Goal: Information Seeking & Learning: Learn about a topic

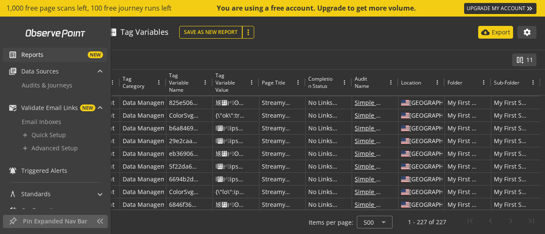
drag, startPoint x: 0, startPoint y: 0, endPoint x: 17, endPoint y: 55, distance: 57.5
click at [17, 55] on span "list_alt" at bounding box center [15, 55] width 13 height 9
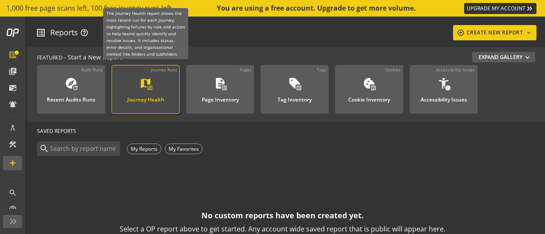
click at [134, 88] on div "map monitor_heart Journey Health" at bounding box center [146, 91] width 46 height 28
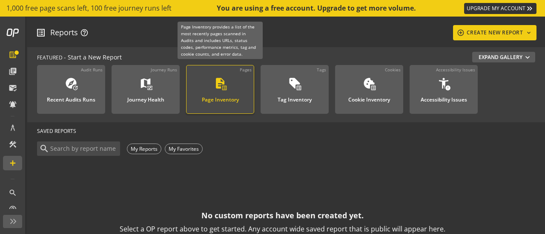
click at [247, 97] on link "Pages description list_alt Page Inventory" at bounding box center [220, 89] width 68 height 49
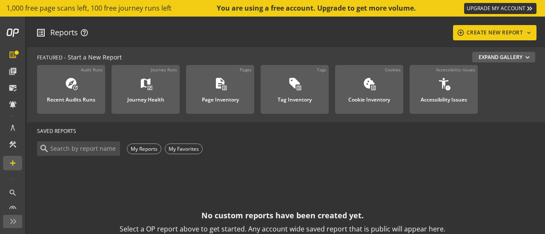
click at [354, 157] on div "search My Reports My Favorites" at bounding box center [282, 149] width 491 height 18
click at [523, 57] on mat-icon "expand_more" at bounding box center [527, 57] width 9 height 9
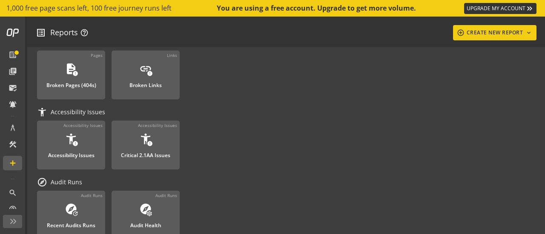
scroll to position [43, 0]
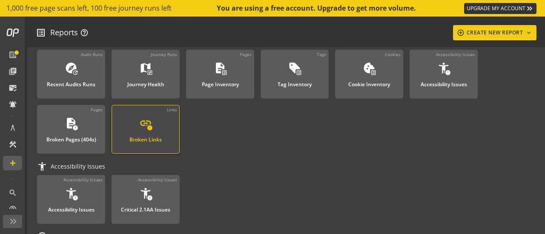
click at [144, 137] on div "Broken Links" at bounding box center [145, 137] width 32 height 11
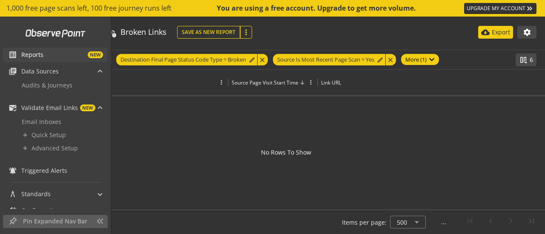
click at [23, 56] on span "Reports" at bounding box center [32, 55] width 22 height 9
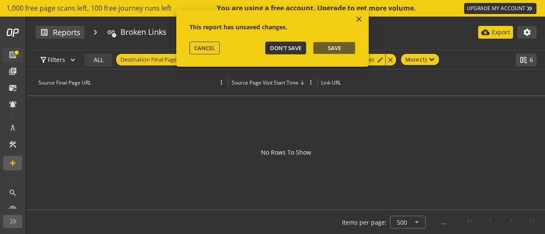
click at [276, 50] on span "Don't Save" at bounding box center [285, 48] width 31 height 8
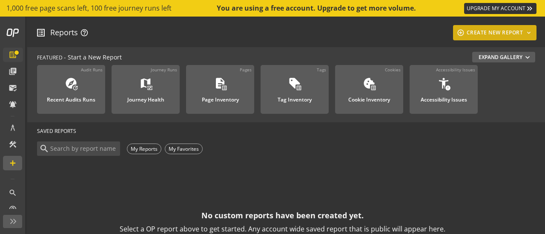
click at [529, 31] on mat-icon "keyboard_arrow_down" at bounding box center [528, 32] width 9 height 7
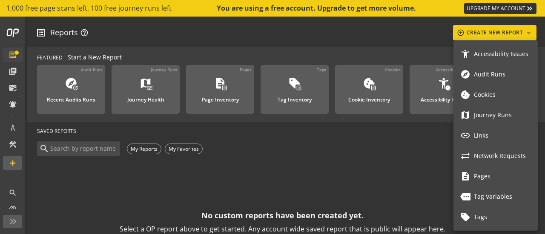
click at [383, 197] on div at bounding box center [272, 117] width 545 height 234
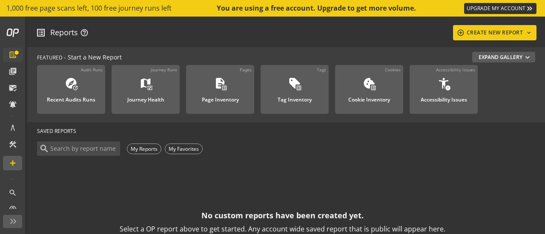
drag, startPoint x: 496, startPoint y: 55, endPoint x: 343, endPoint y: 132, distance: 171.7
click at [495, 56] on button "Expand Gallery expand_more" at bounding box center [503, 57] width 63 height 11
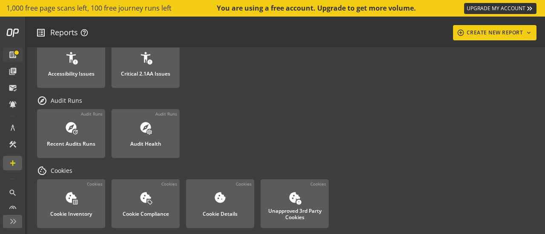
scroll to position [255, 0]
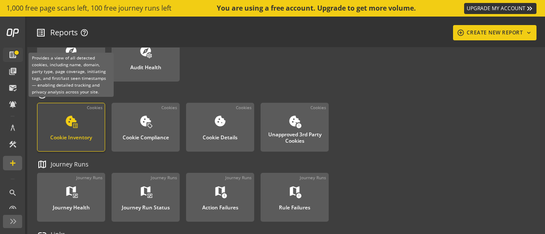
click at [80, 138] on div "Cookie Inventory" at bounding box center [71, 135] width 42 height 11
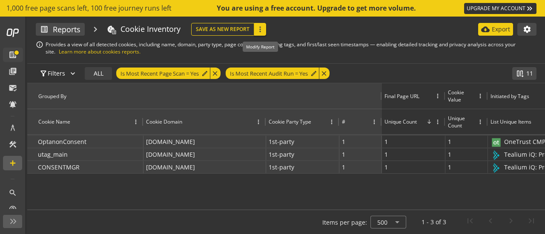
click at [258, 26] on mat-icon "more_vert" at bounding box center [260, 29] width 9 height 9
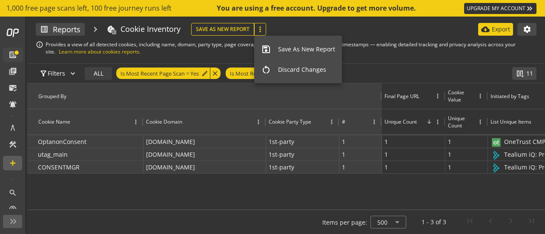
click at [526, 29] on div at bounding box center [272, 117] width 545 height 234
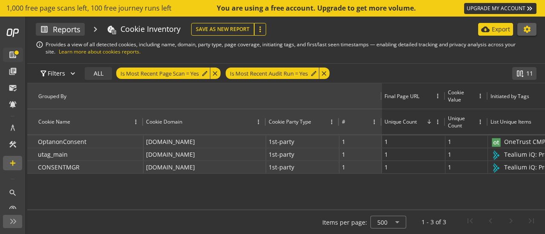
click at [528, 31] on mat-icon "settings" at bounding box center [527, 29] width 9 height 9
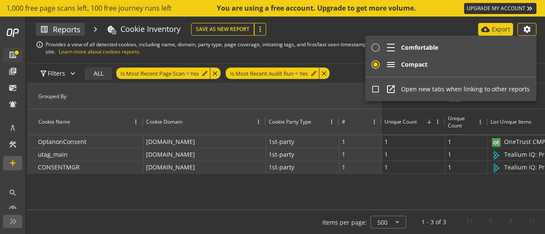
click at [454, 25] on div at bounding box center [272, 117] width 545 height 234
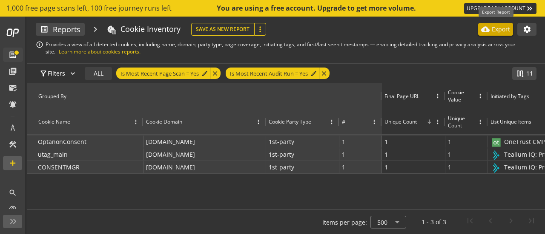
click at [499, 28] on p "Export" at bounding box center [501, 29] width 18 height 9
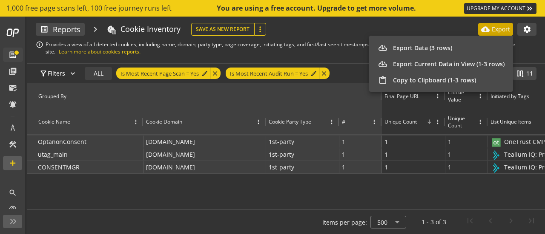
click at [343, 31] on div at bounding box center [272, 117] width 545 height 234
